Goal: Find specific page/section: Find specific page/section

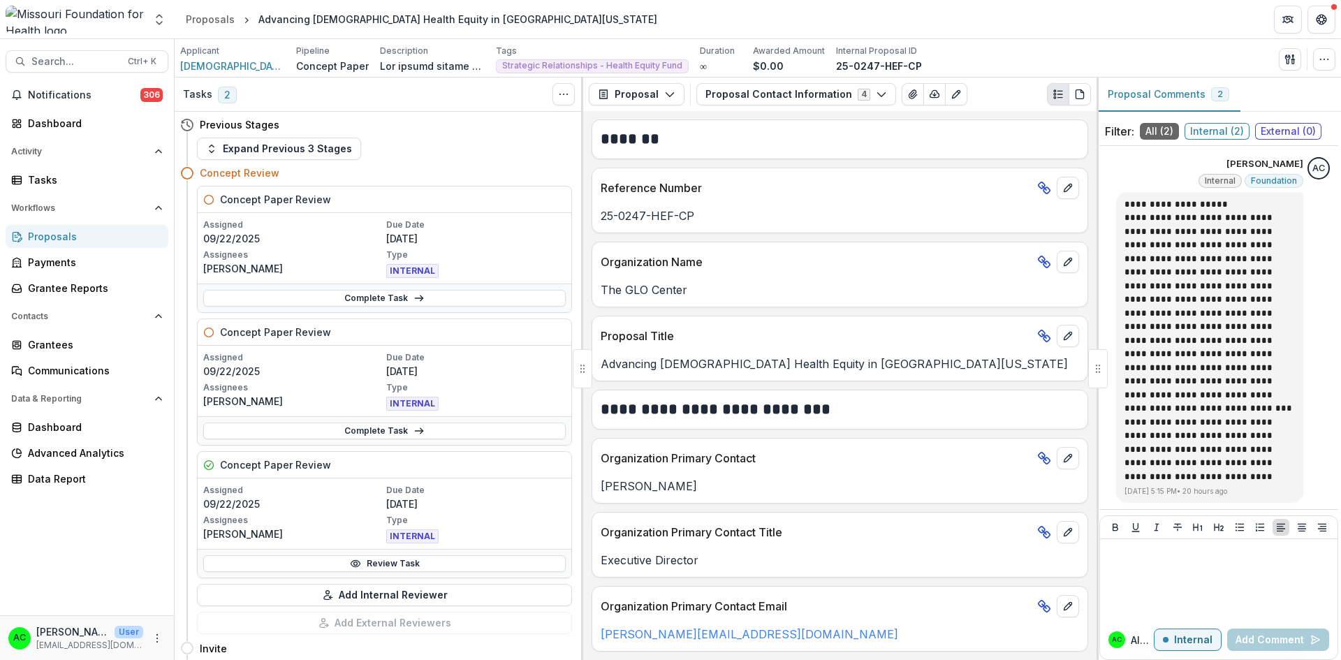
scroll to position [338, 0]
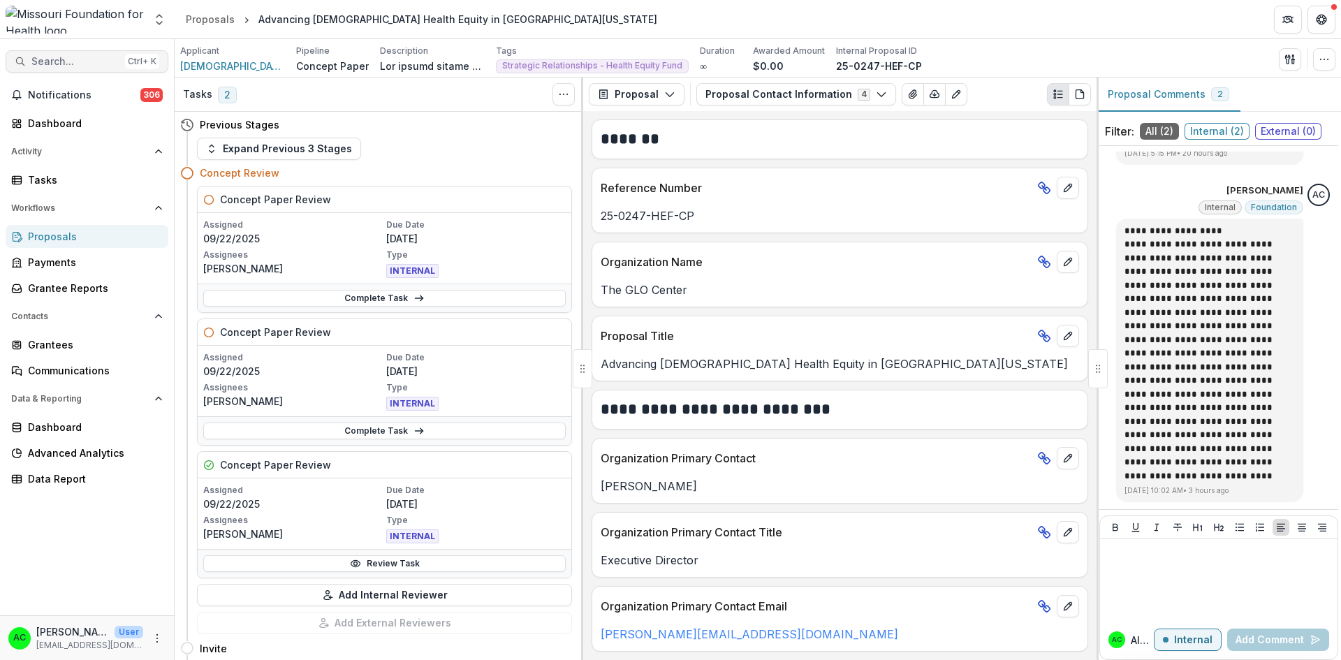
click at [92, 66] on span "Search..." at bounding box center [75, 62] width 88 height 12
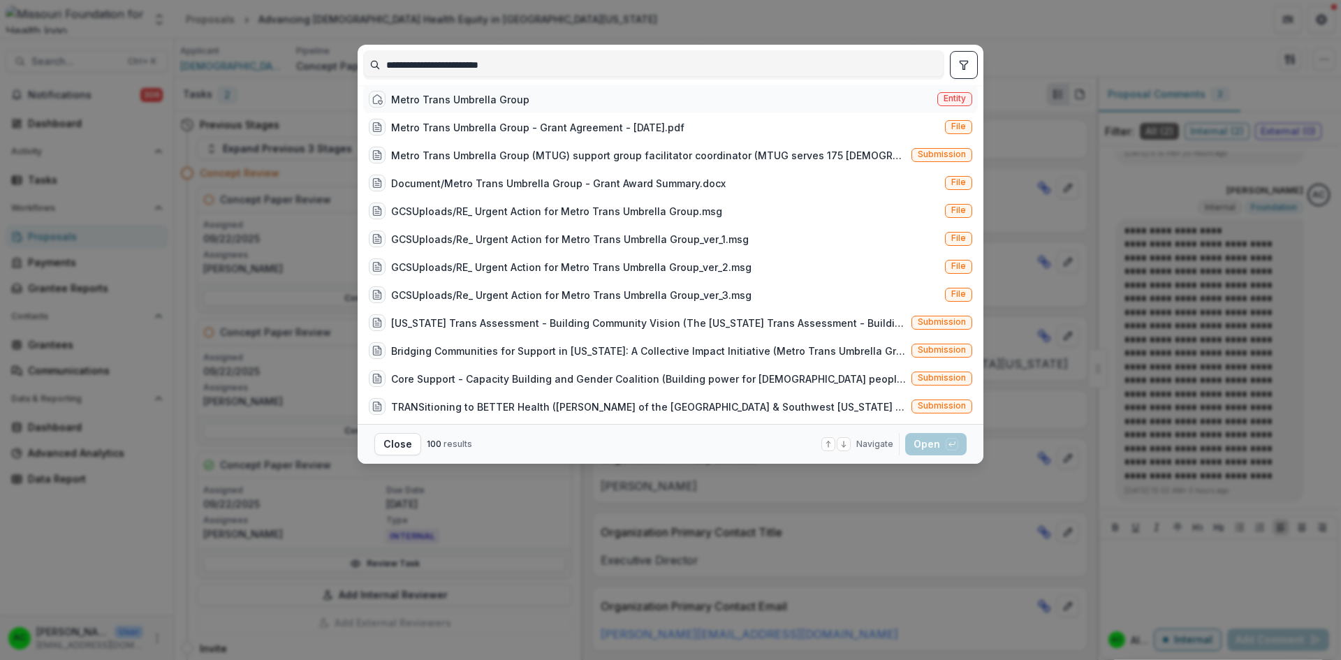
type input "**********"
click at [513, 107] on div "Metro Trans Umbrella Group" at bounding box center [460, 99] width 138 height 15
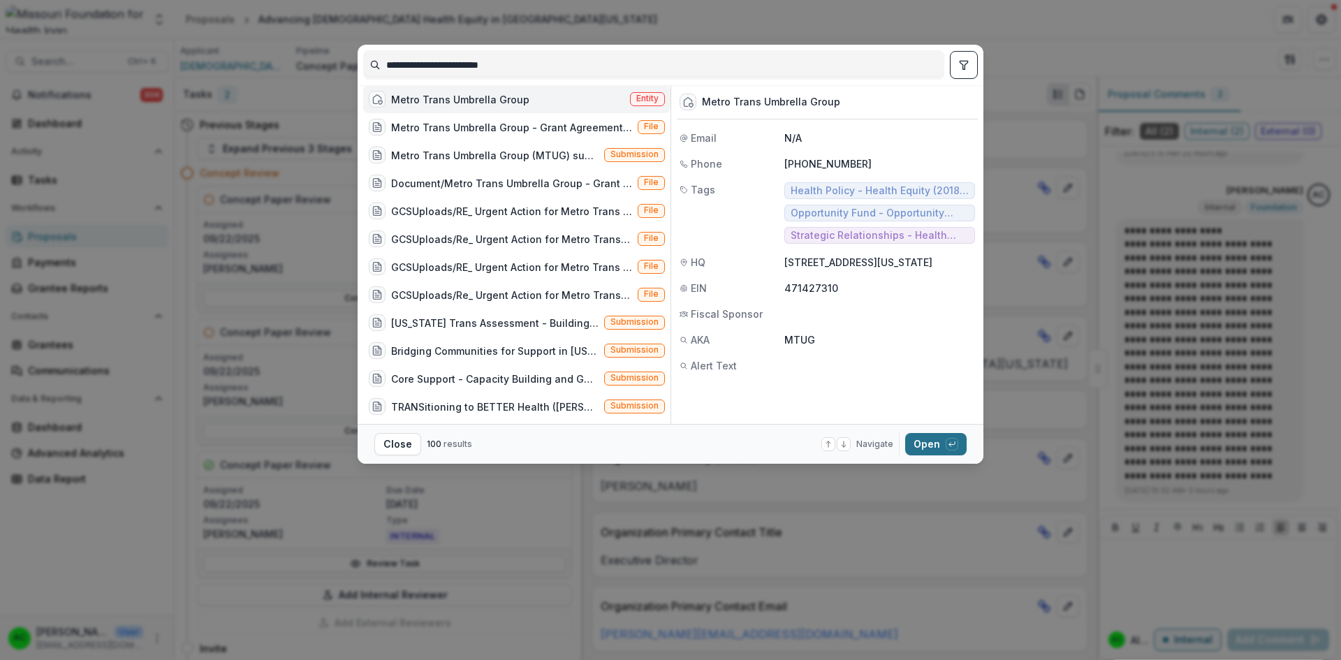
click at [928, 445] on button "Open with enter key" at bounding box center [935, 444] width 61 height 22
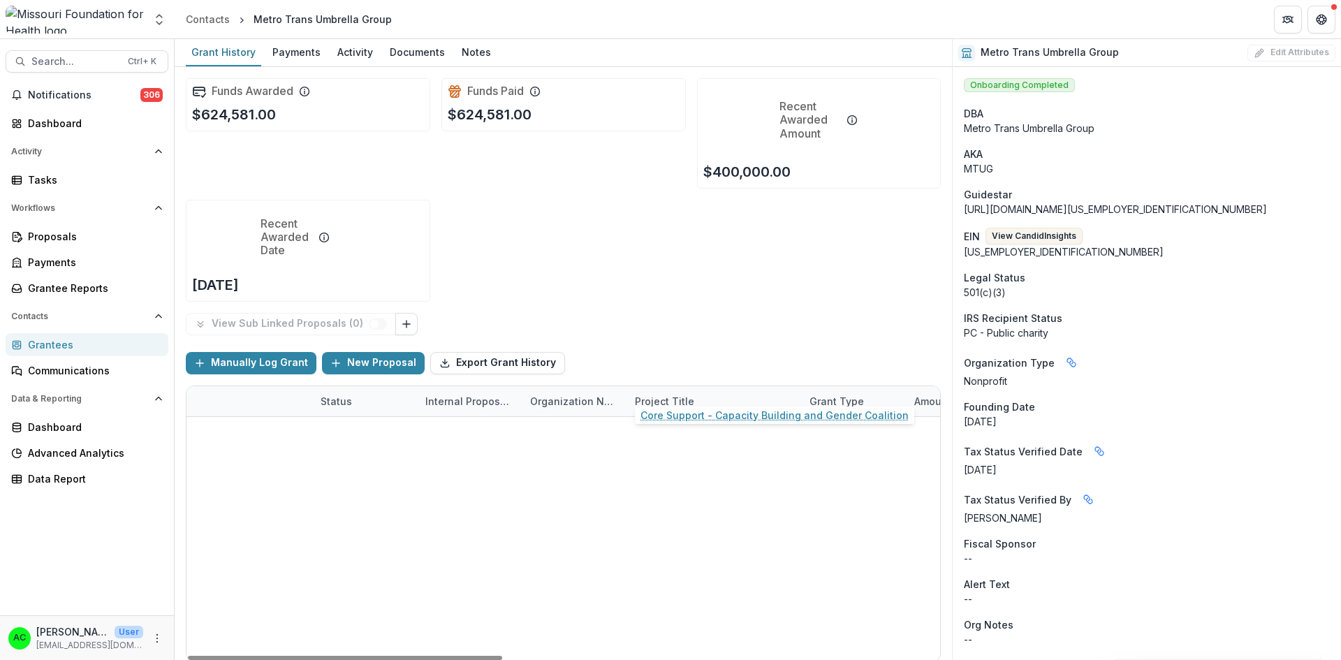
click at [646, 485] on link "Core Support - Capacity Building and Gender Coalition" at bounding box center [714, 492] width 158 height 15
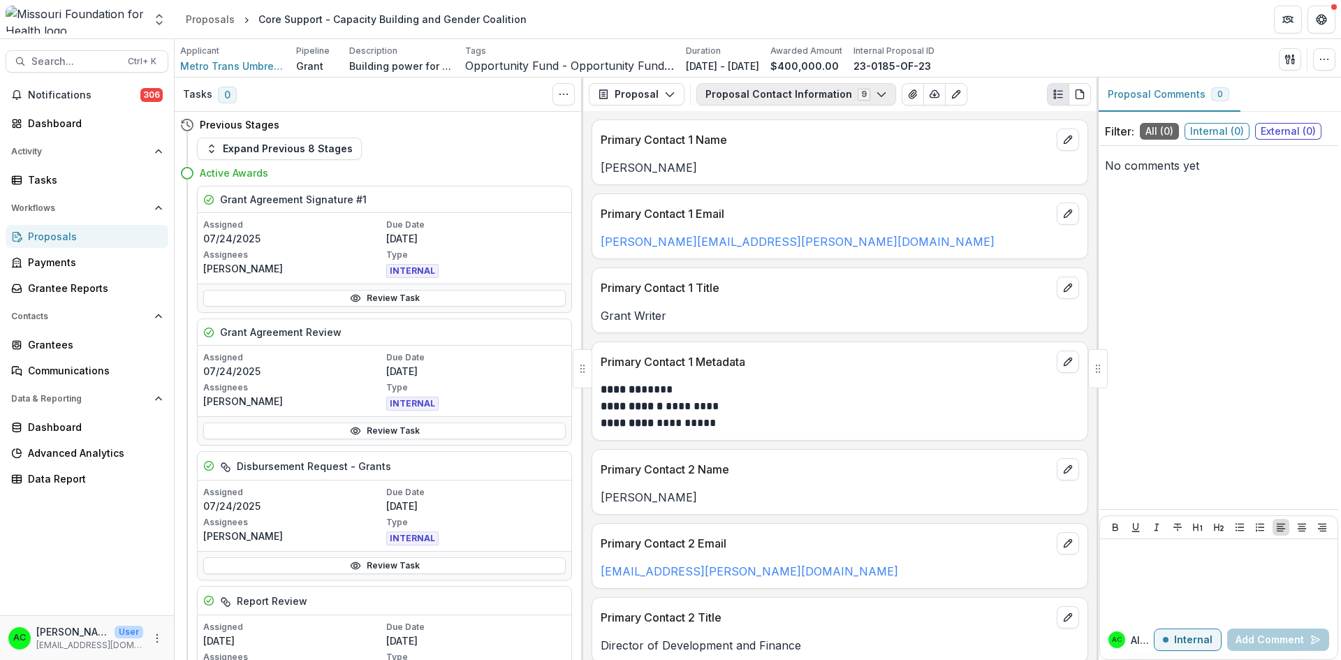
click at [744, 91] on button "Proposal Contact Information 9" at bounding box center [797, 94] width 200 height 22
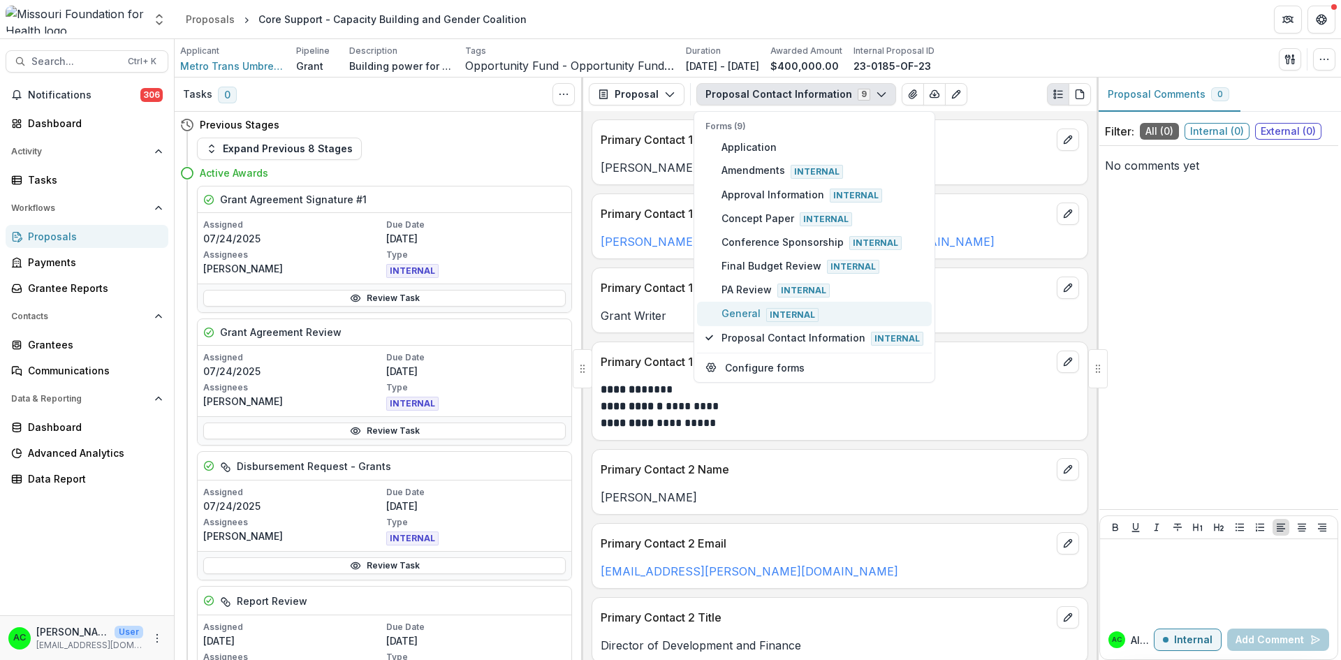
click at [749, 317] on span "General Internal" at bounding box center [823, 313] width 202 height 15
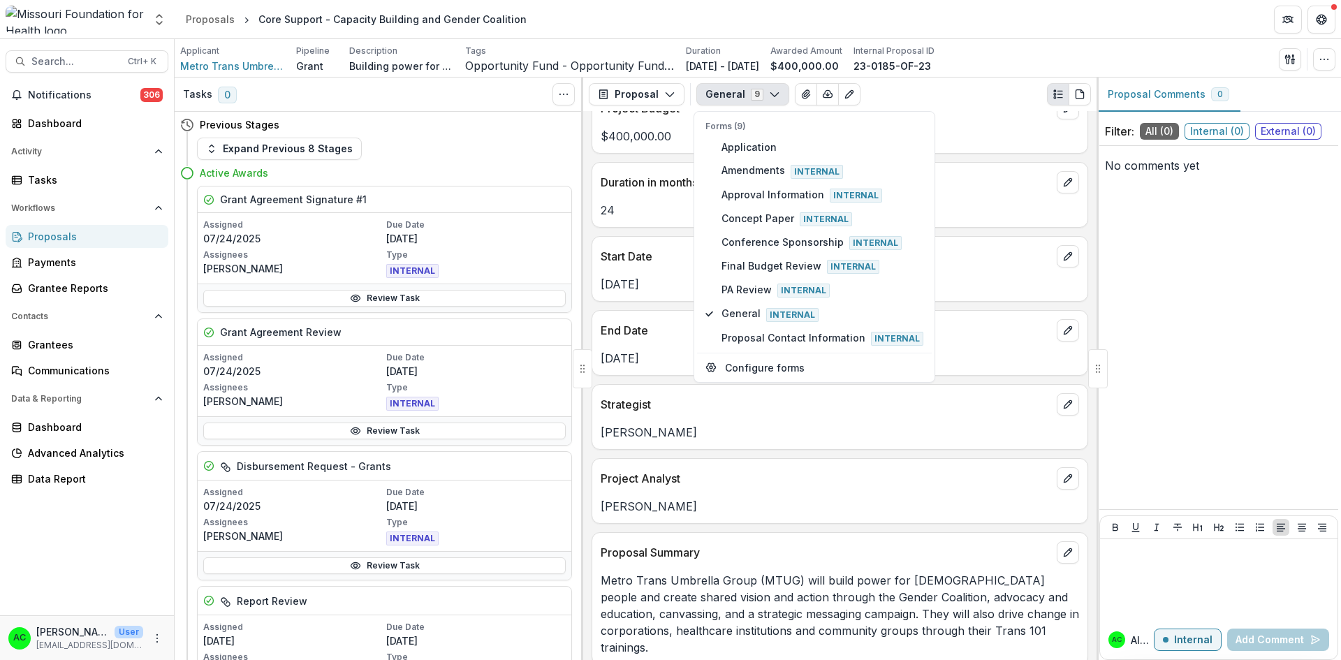
scroll to position [699, 0]
